Goal: Task Accomplishment & Management: Use online tool/utility

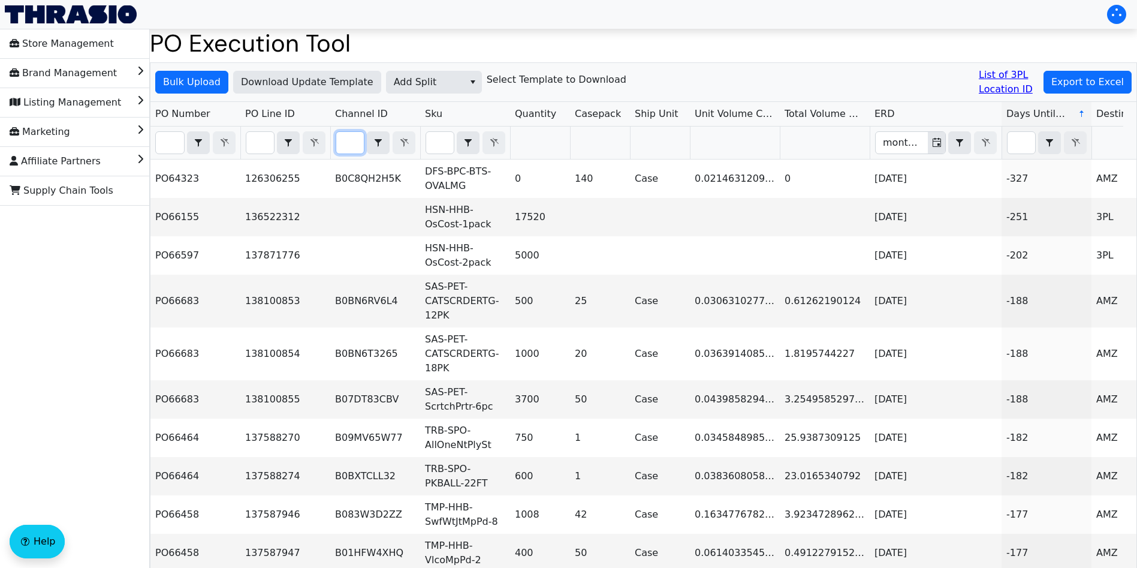
click at [356, 146] on input "Filter" at bounding box center [350, 143] width 28 height 22
paste input "PO67143"
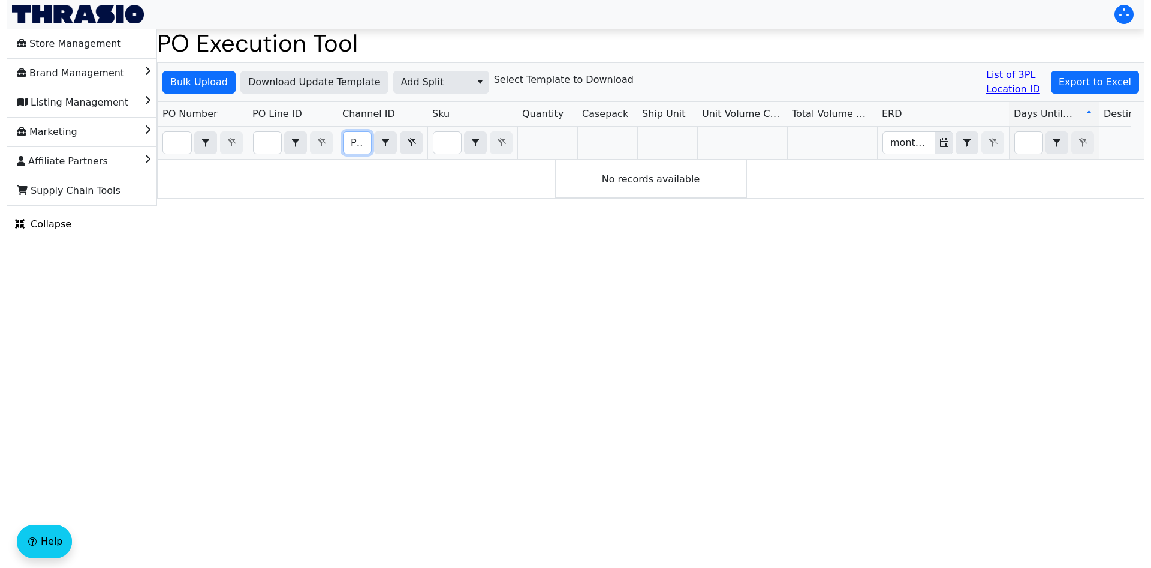
scroll to position [0, 29]
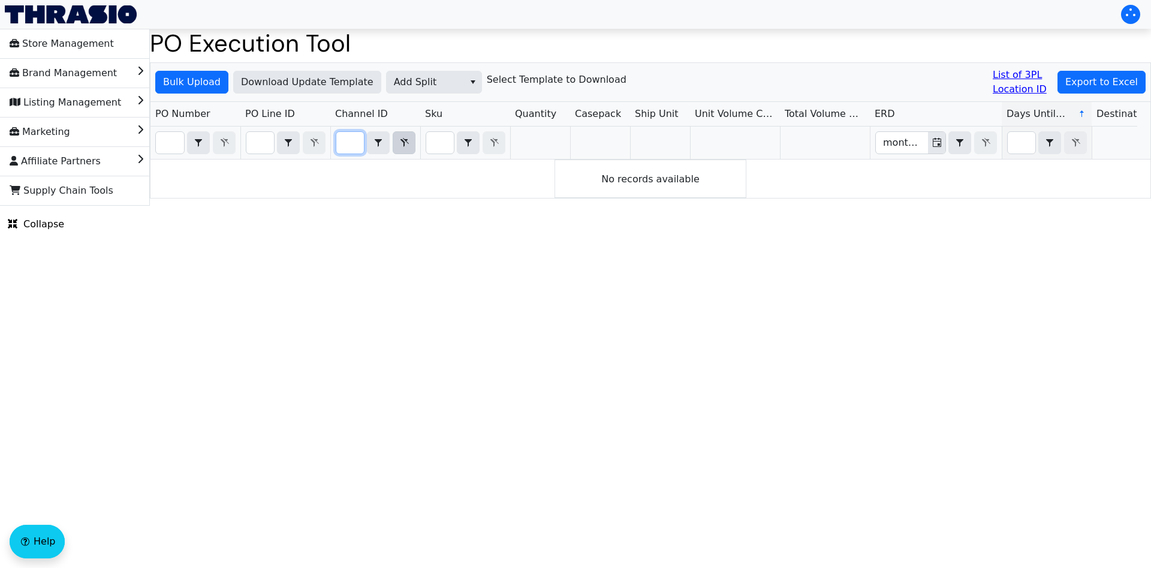
type input "PO67143"
click at [407, 145] on icon "Filter" at bounding box center [404, 143] width 14 height 10
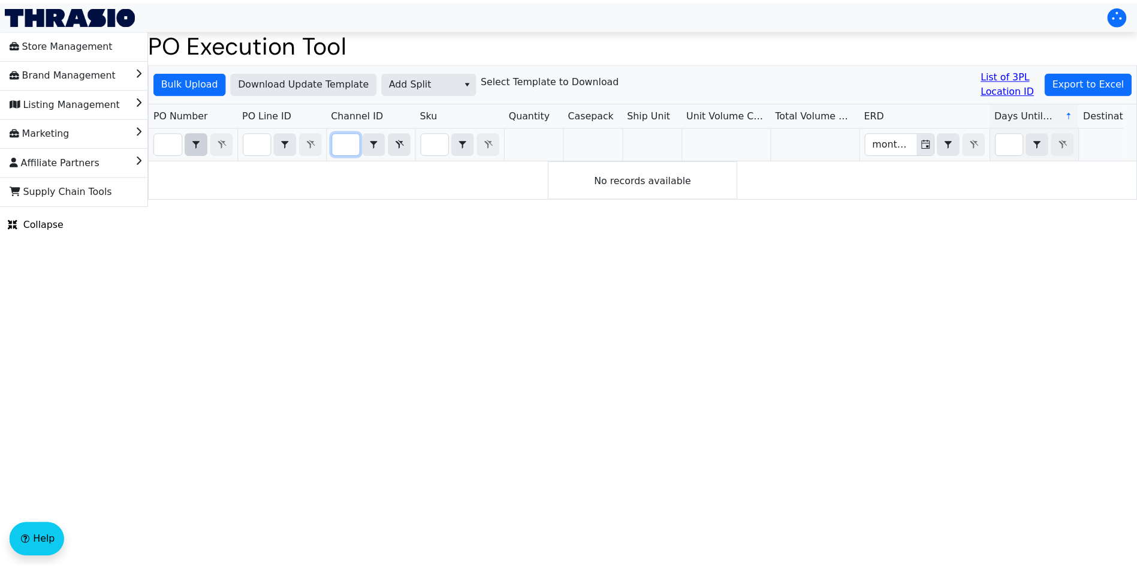
scroll to position [0, 0]
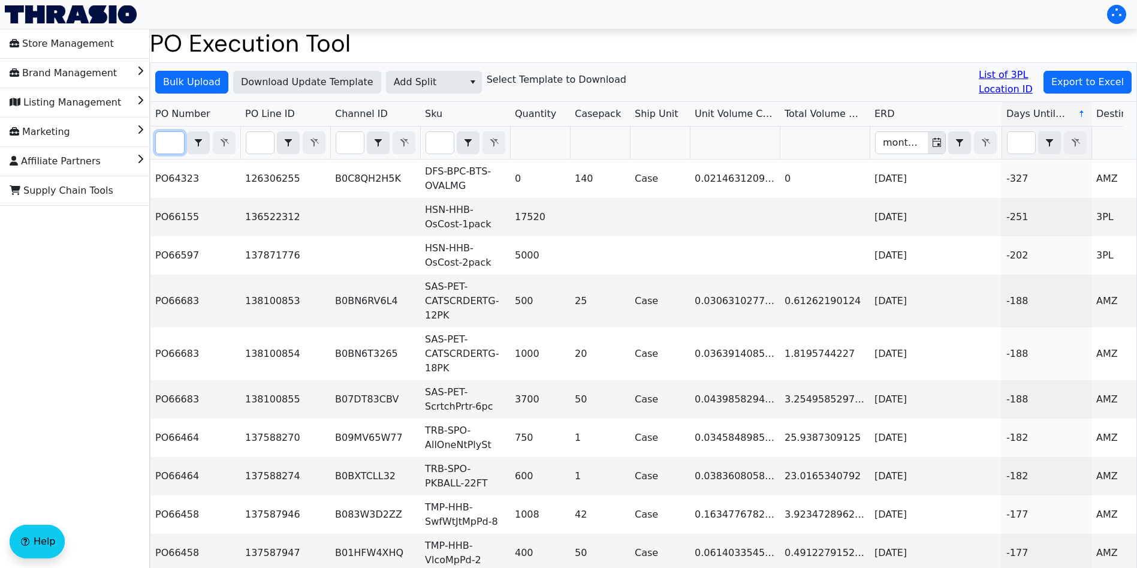
click at [171, 143] on input "Filter" at bounding box center [170, 143] width 28 height 22
paste input "PO67143"
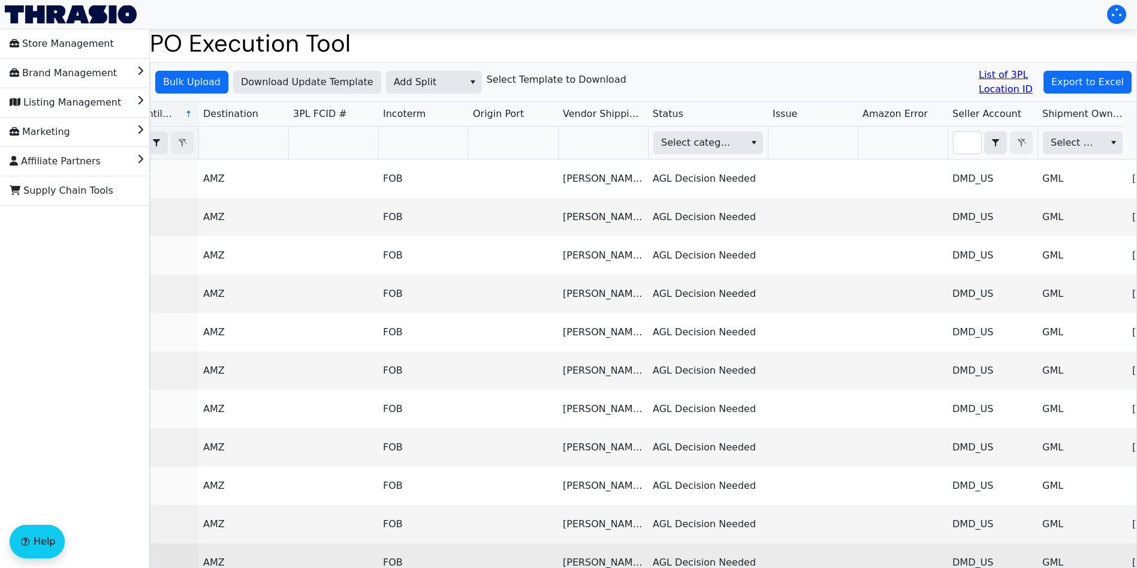
type input "PO67143"
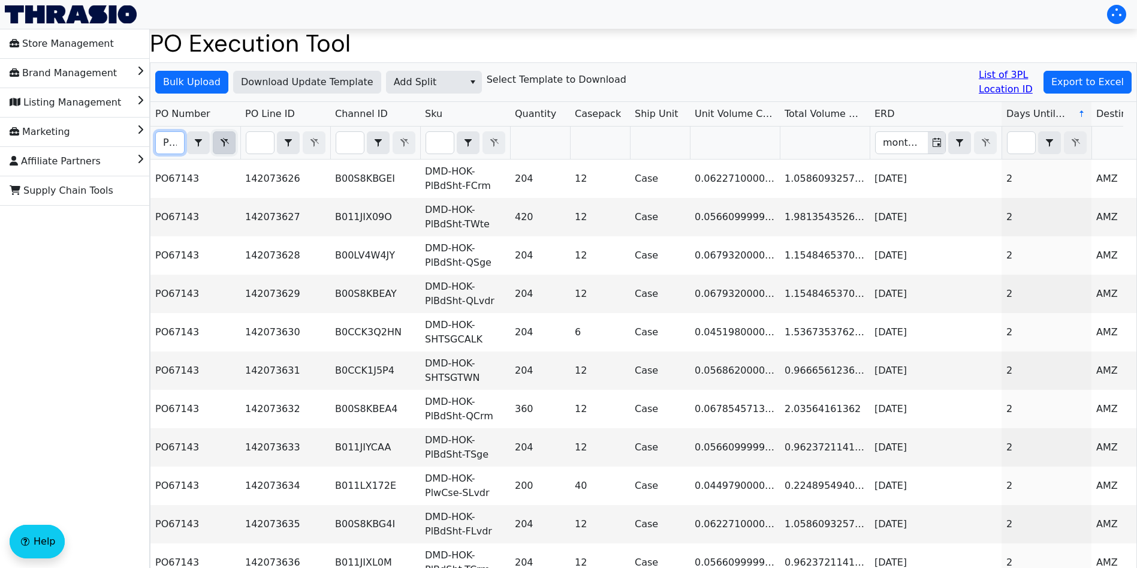
click at [219, 140] on icon "Filter" at bounding box center [224, 143] width 14 height 10
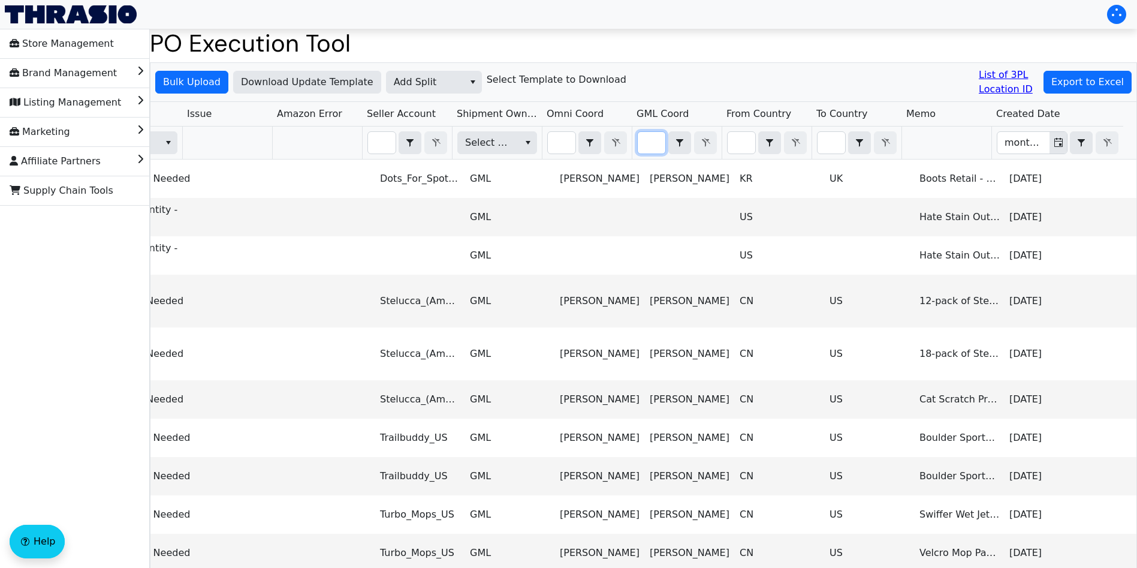
click at [640, 143] on input "Filter" at bounding box center [652, 143] width 28 height 22
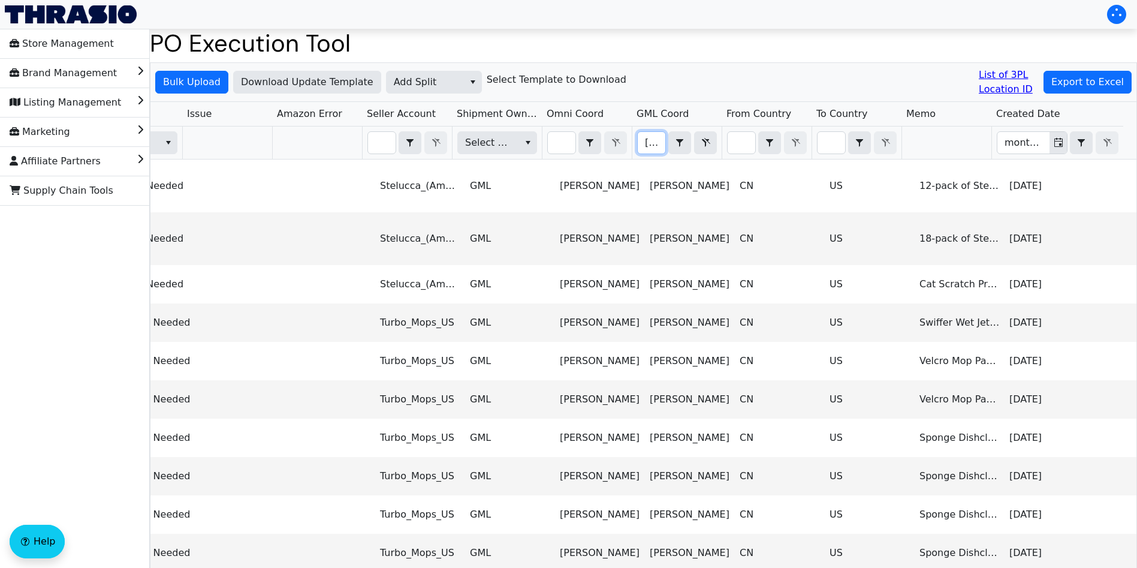
scroll to position [0, 16]
type input "regina"
click at [1078, 83] on span "Export to Excel" at bounding box center [1088, 82] width 73 height 14
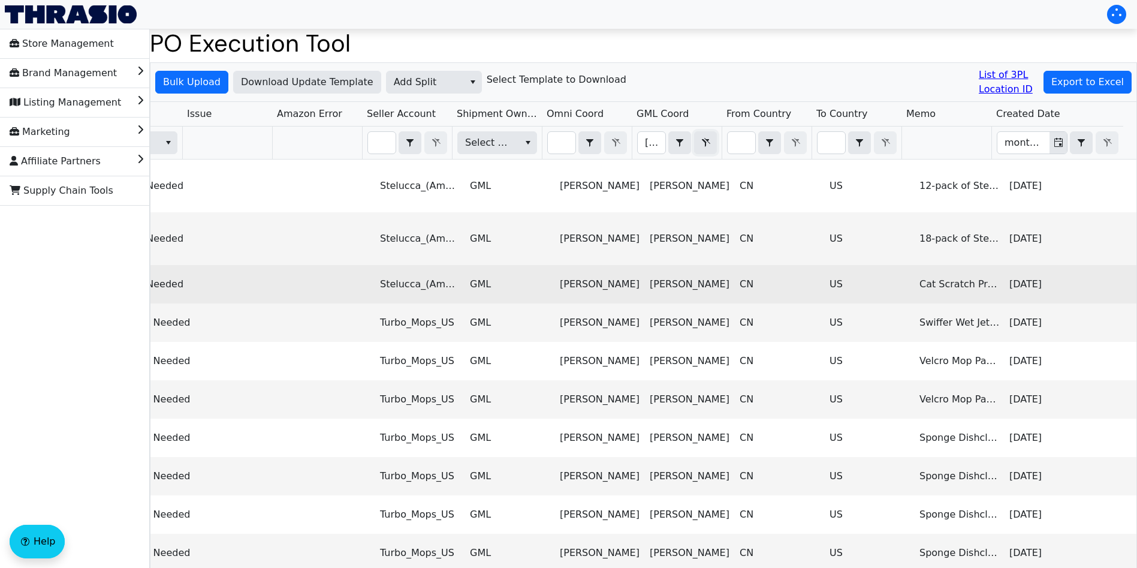
drag, startPoint x: 707, startPoint y: 143, endPoint x: 308, endPoint y: 246, distance: 411.8
click at [707, 143] on icon "Filter" at bounding box center [705, 143] width 14 height 10
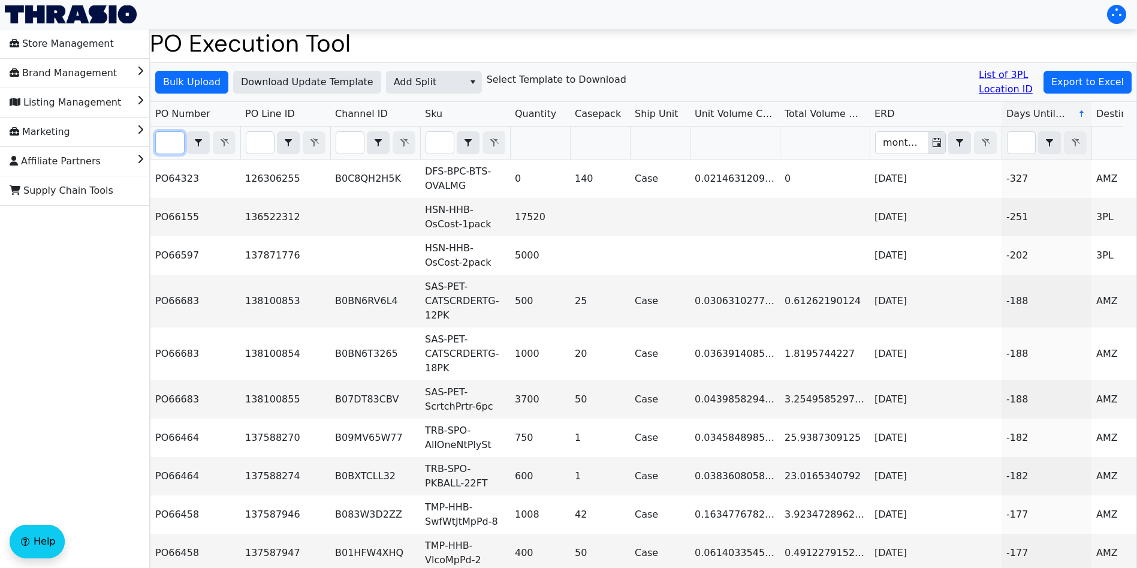
click at [175, 143] on input "Filter" at bounding box center [170, 143] width 28 height 22
paste input "PO67143"
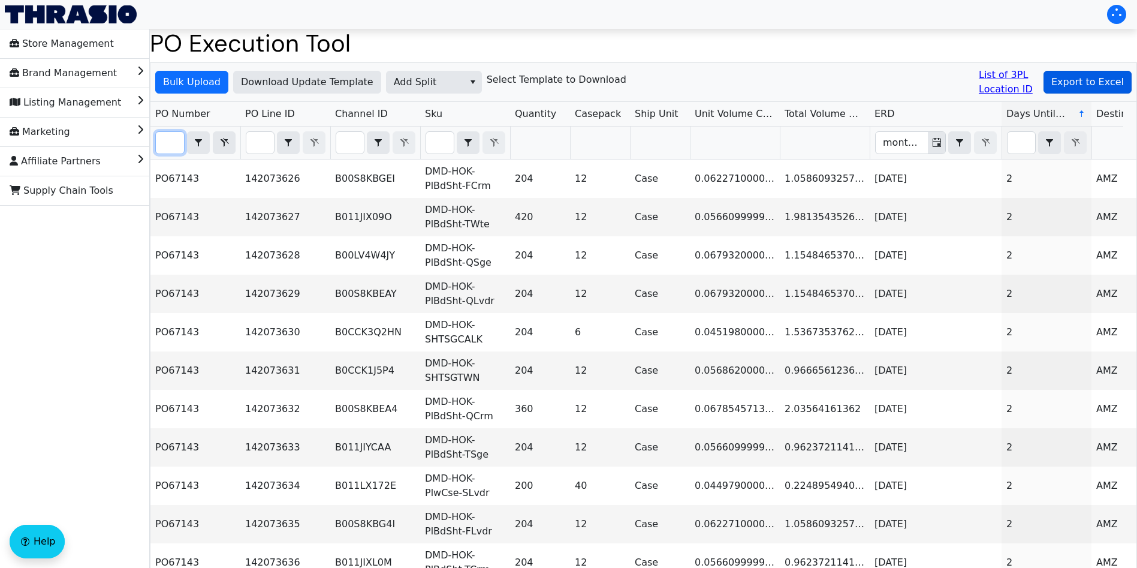
type input "PO67143"
click at [1104, 81] on span "Export to Excel" at bounding box center [1088, 82] width 73 height 14
click at [435, 81] on span "Add Split" at bounding box center [425, 82] width 63 height 14
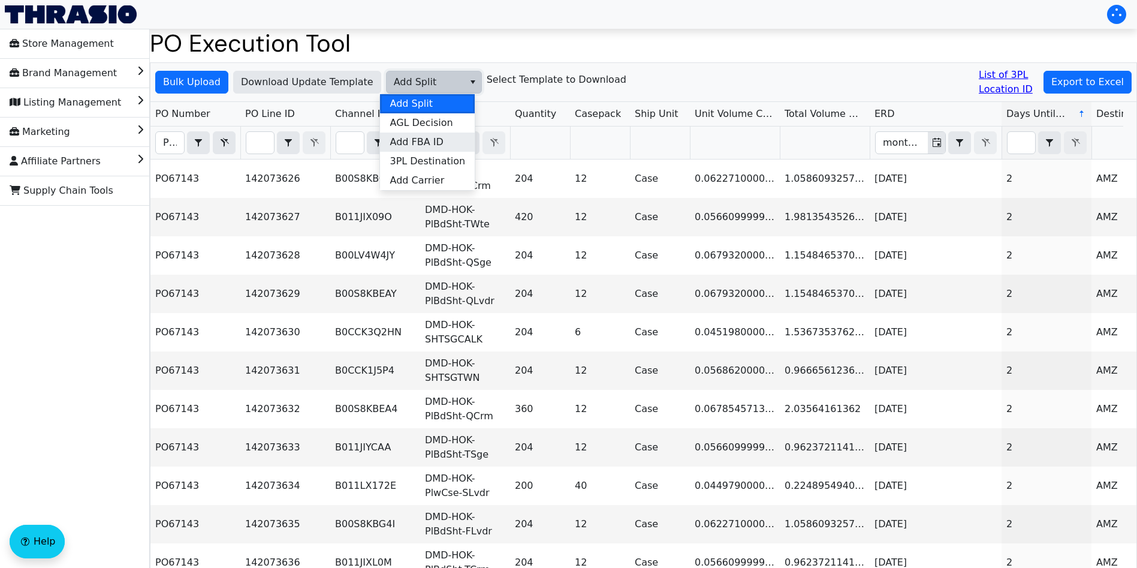
click at [440, 142] on span "Add FBA ID" at bounding box center [416, 142] width 53 height 14
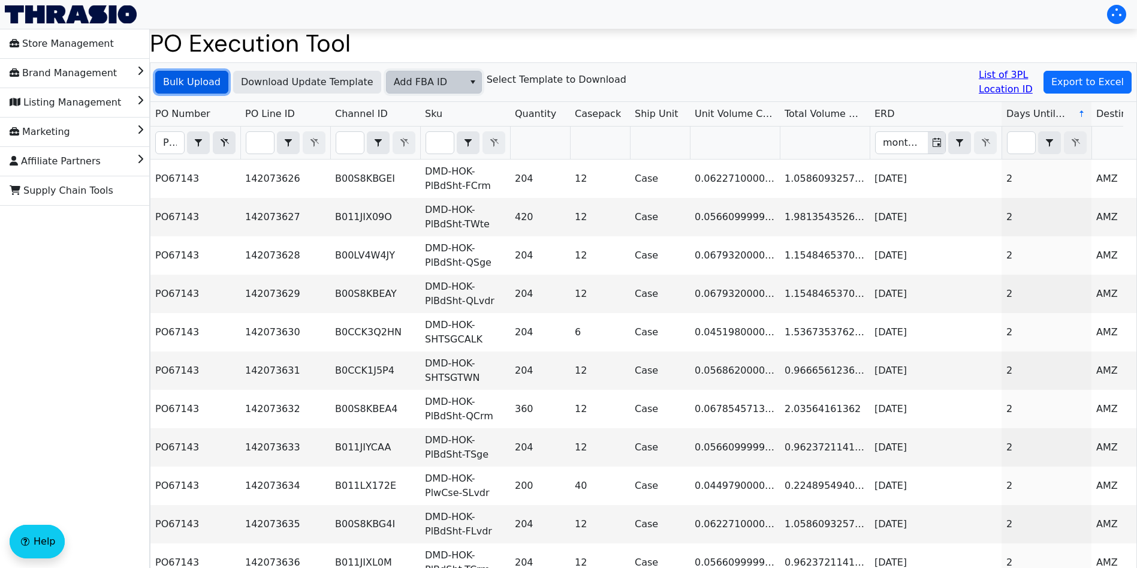
click at [196, 83] on span "Bulk Upload" at bounding box center [192, 82] width 58 height 14
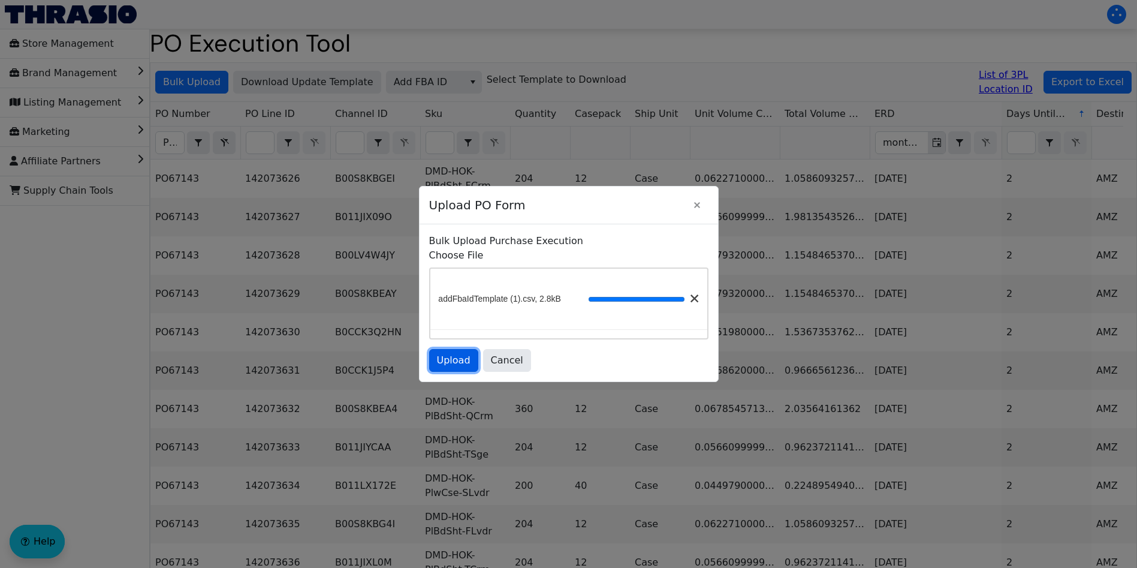
click at [457, 360] on span "Upload" at bounding box center [454, 360] width 34 height 14
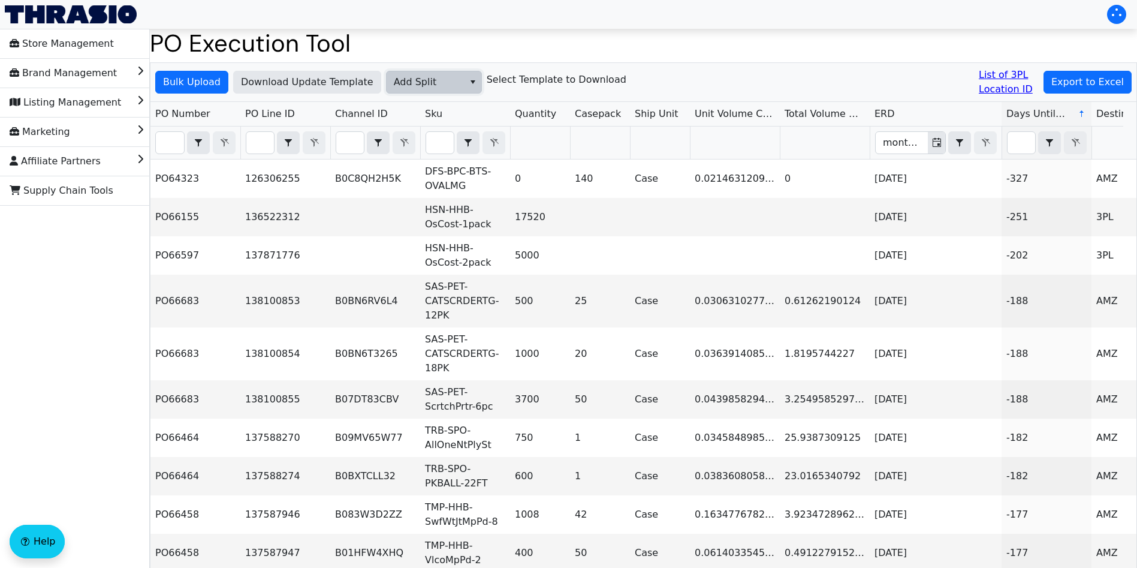
click at [438, 83] on span "Add Split" at bounding box center [425, 82] width 63 height 14
click at [442, 140] on span "Add FBA ID" at bounding box center [416, 142] width 53 height 14
click at [209, 77] on span "Bulk Upload" at bounding box center [192, 82] width 58 height 14
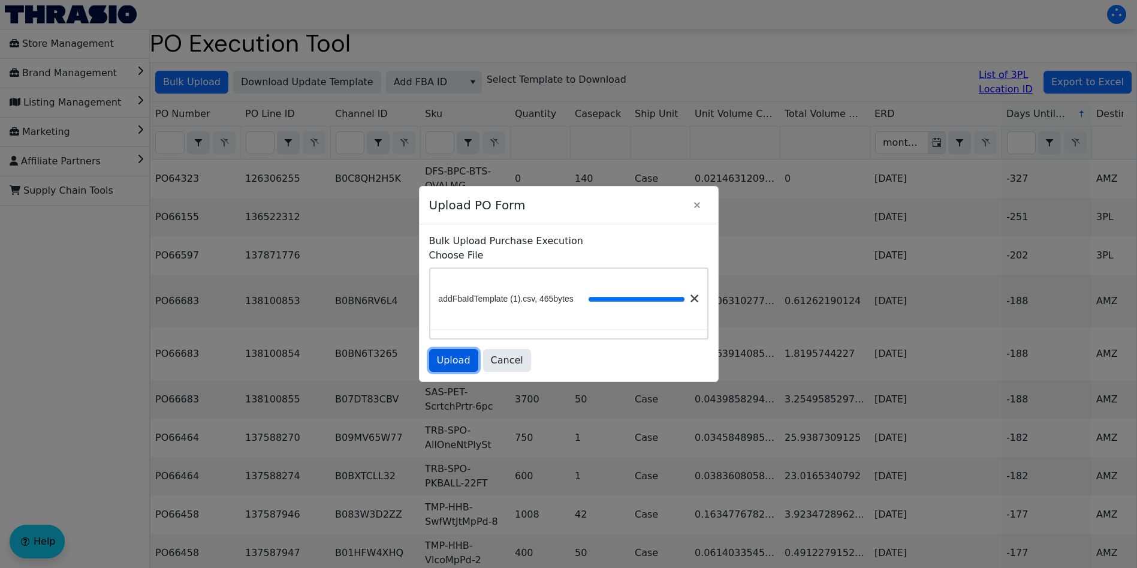
click at [449, 359] on span "Upload" at bounding box center [454, 360] width 34 height 14
